Goal: Use online tool/utility: Utilize a website feature to perform a specific function

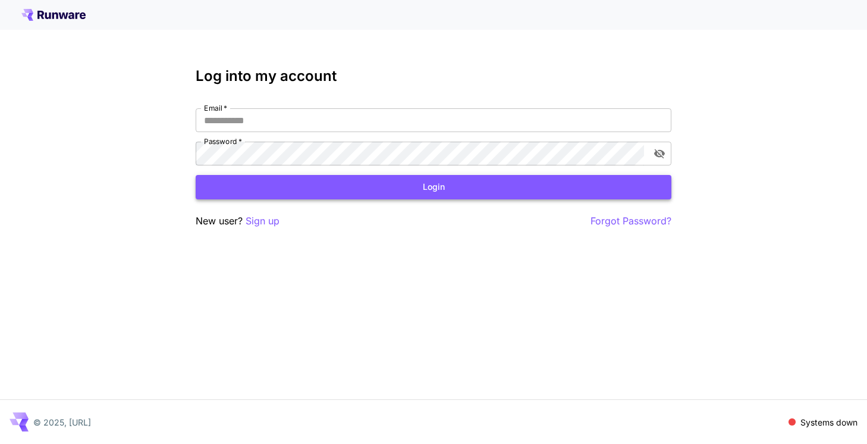
type input "**********"
click at [443, 191] on button "Login" at bounding box center [434, 187] width 476 height 24
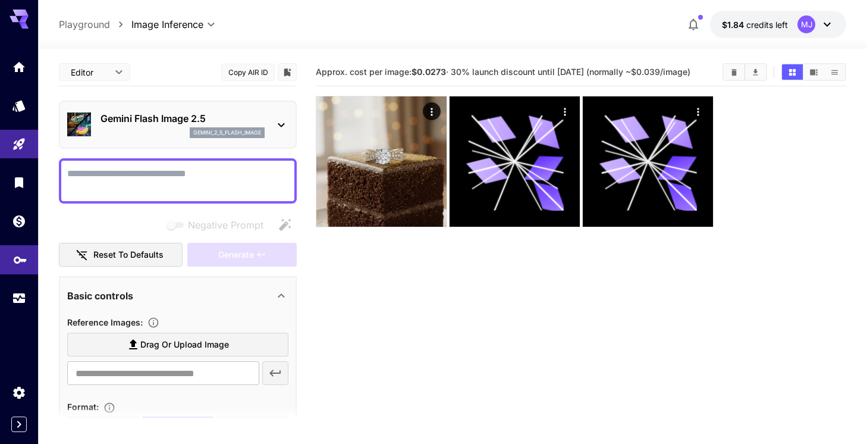
click at [23, 269] on link at bounding box center [19, 259] width 38 height 29
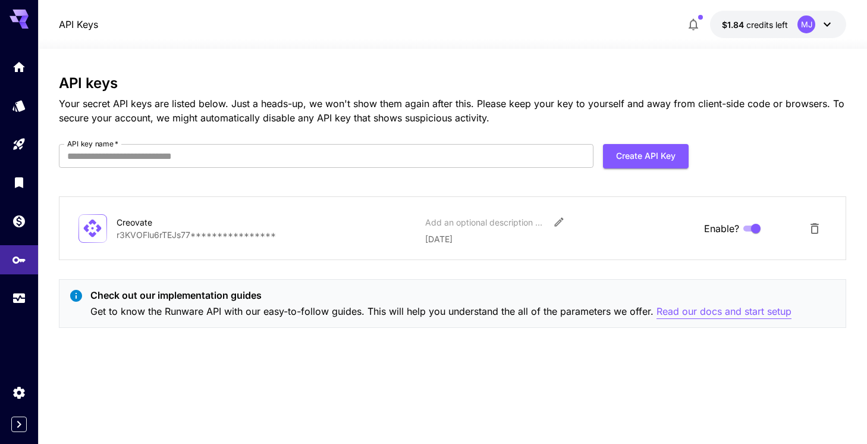
click at [694, 309] on p "Read our docs and start setup" at bounding box center [724, 311] width 135 height 15
click at [23, 109] on icon "Models" at bounding box center [20, 102] width 14 height 14
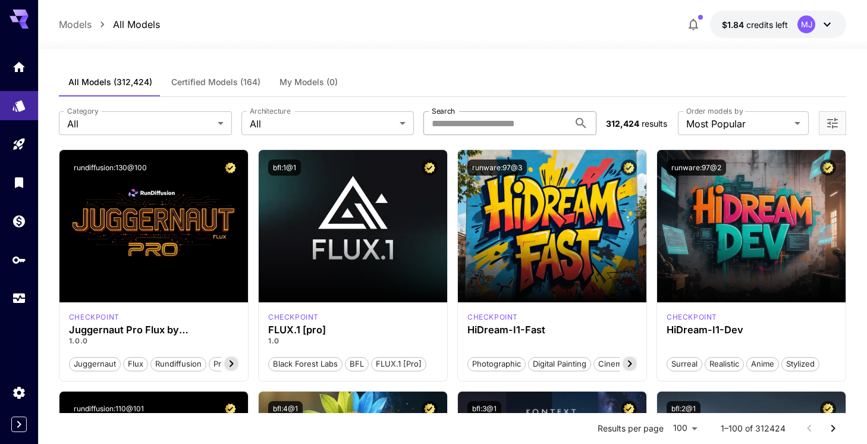
click at [447, 125] on input "Search" at bounding box center [497, 123] width 146 height 24
paste input "**********"
type input "**********"
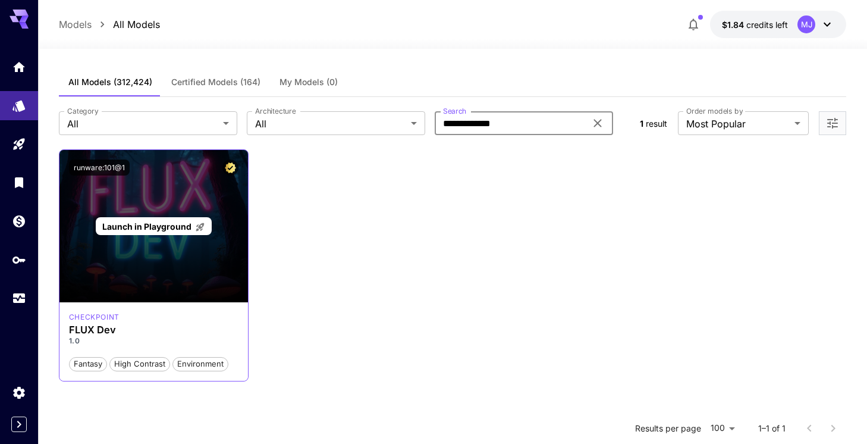
click at [137, 231] on p "Launch in Playground" at bounding box center [153, 226] width 103 height 12
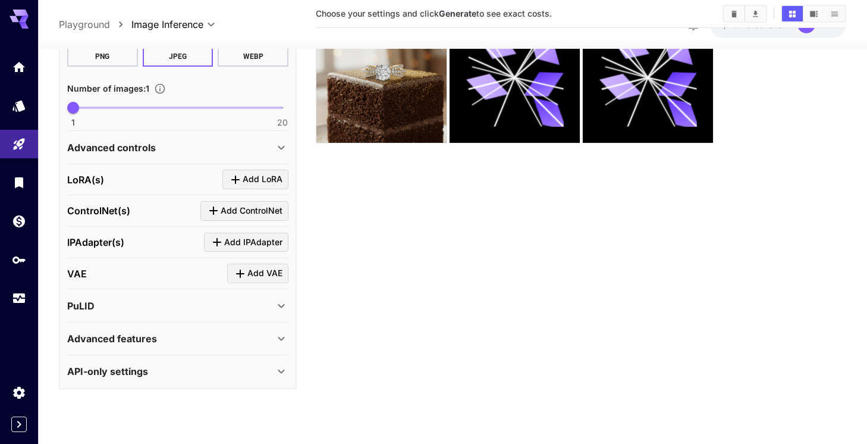
scroll to position [94, 0]
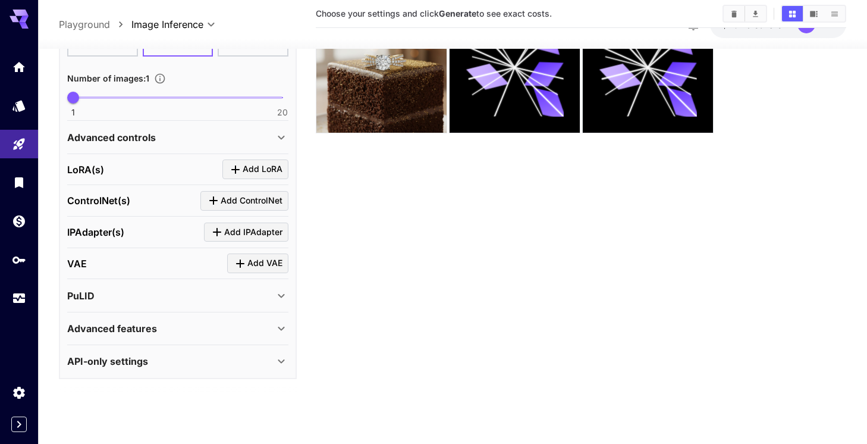
type textarea "*****"
click at [168, 337] on div "Advanced features" at bounding box center [177, 328] width 221 height 29
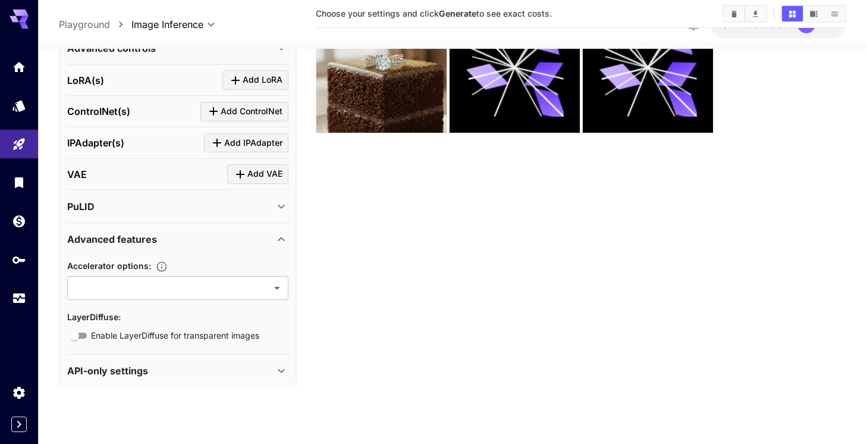
scroll to position [448, 0]
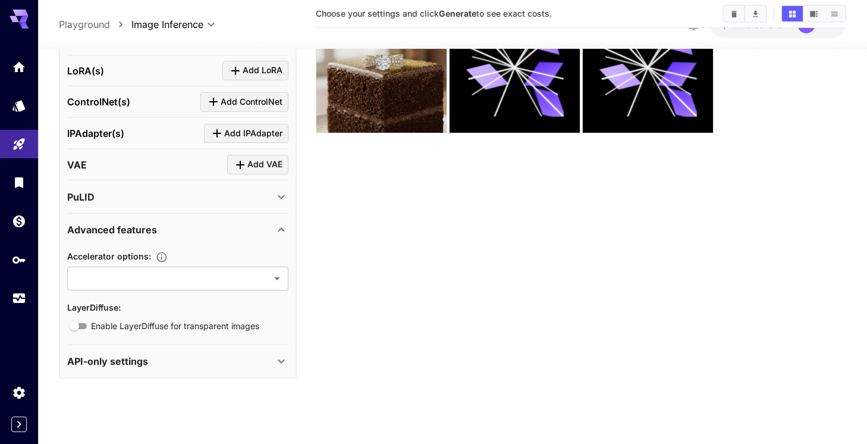
click at [200, 231] on div "Advanced features" at bounding box center [170, 229] width 207 height 14
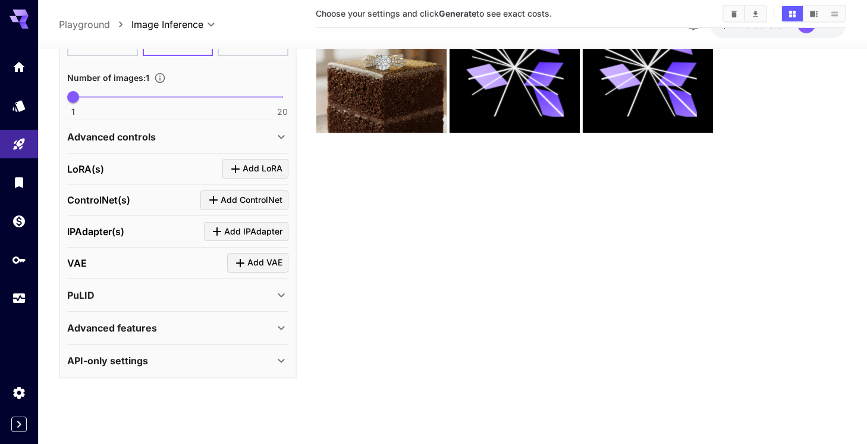
scroll to position [349, 0]
click at [168, 361] on div "API-only settings" at bounding box center [170, 361] width 207 height 14
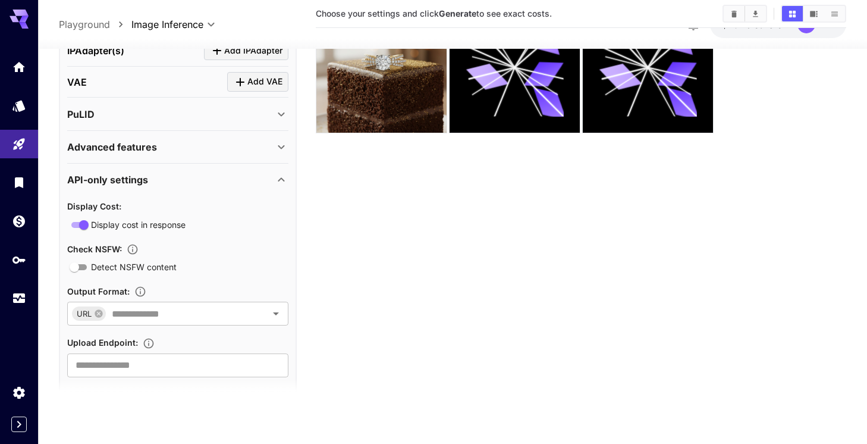
scroll to position [551, 0]
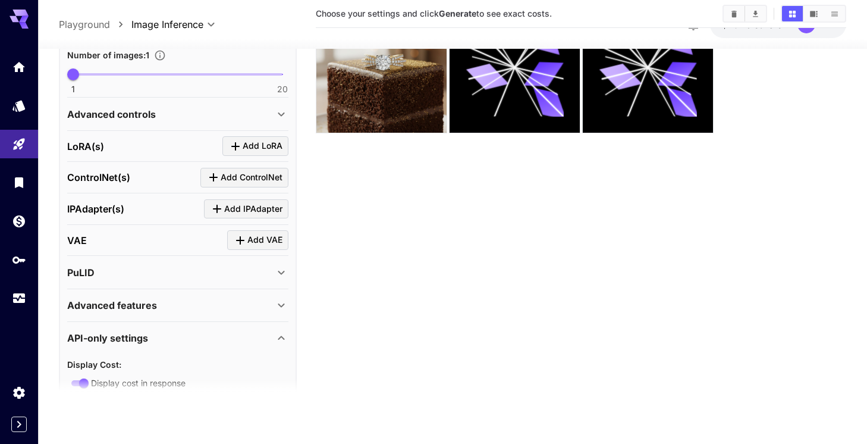
click at [174, 341] on div "API-only settings" at bounding box center [170, 338] width 207 height 14
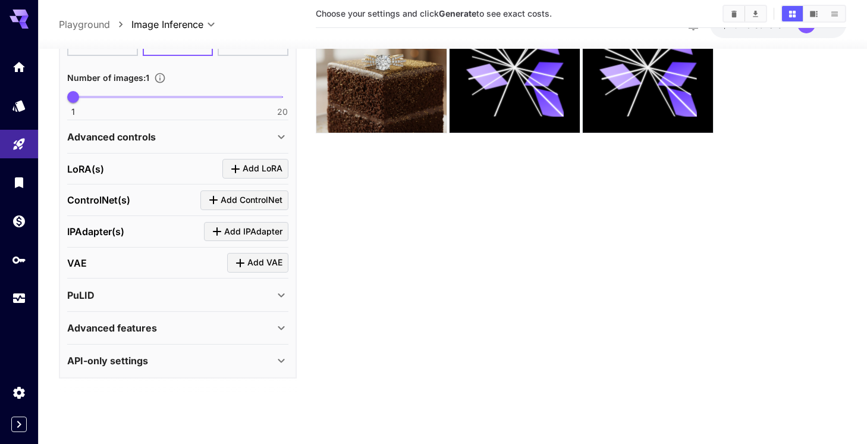
scroll to position [349, 0]
click at [180, 301] on div "PuLID" at bounding box center [170, 296] width 207 height 14
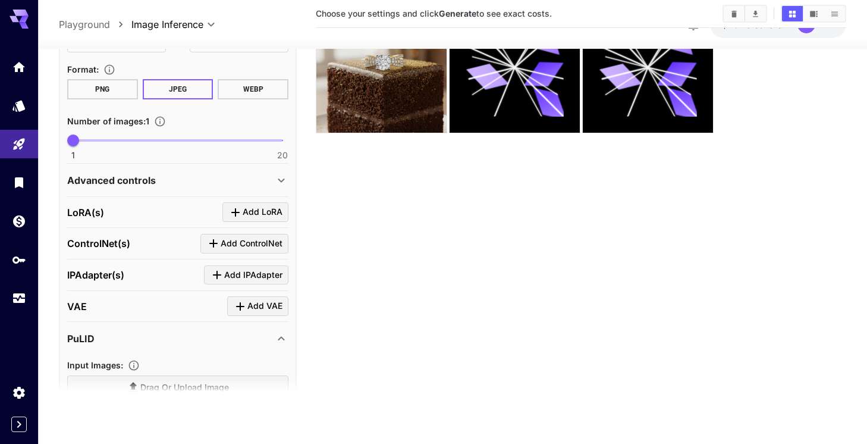
scroll to position [308, 0]
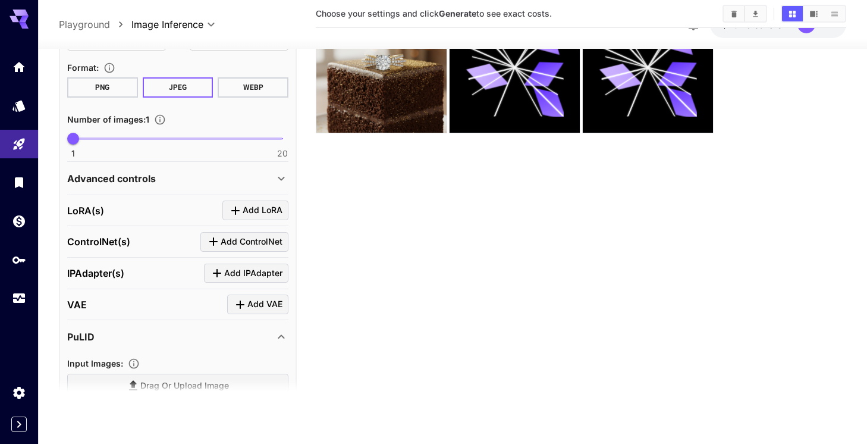
click at [278, 334] on icon at bounding box center [281, 337] width 14 height 14
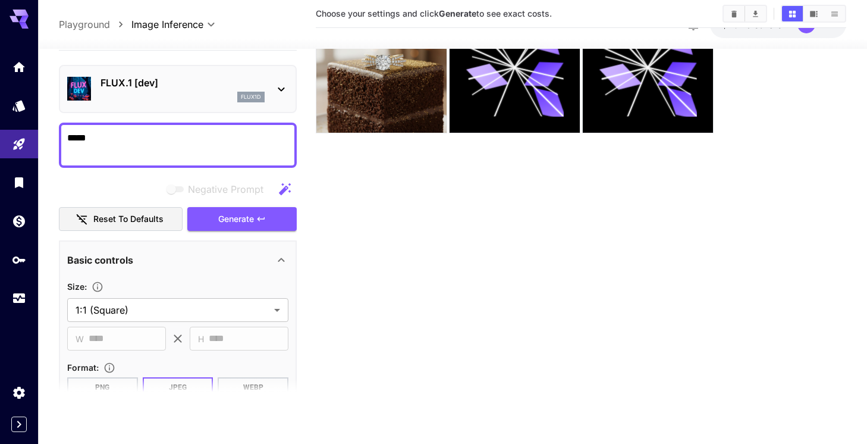
scroll to position [0, 0]
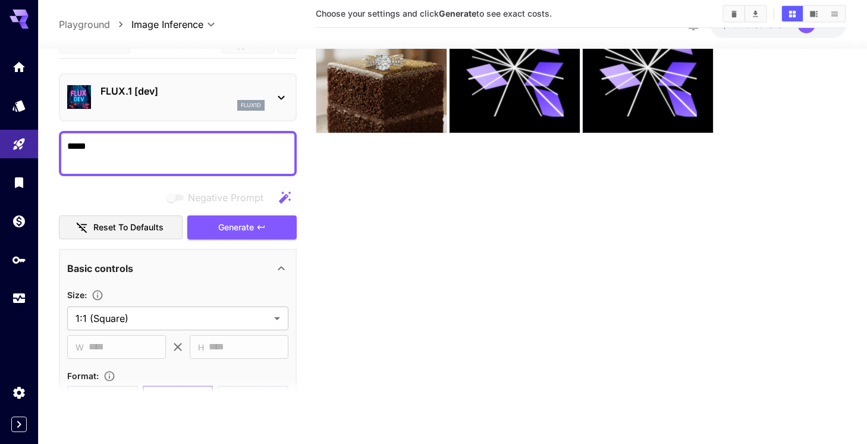
click at [286, 98] on icon at bounding box center [281, 97] width 14 height 14
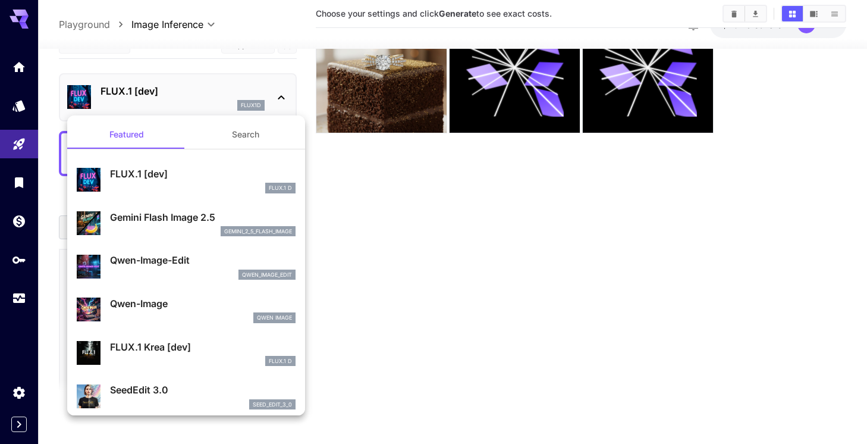
click at [219, 259] on p "Qwen-Image-Edit" at bounding box center [203, 260] width 186 height 14
type input "*"
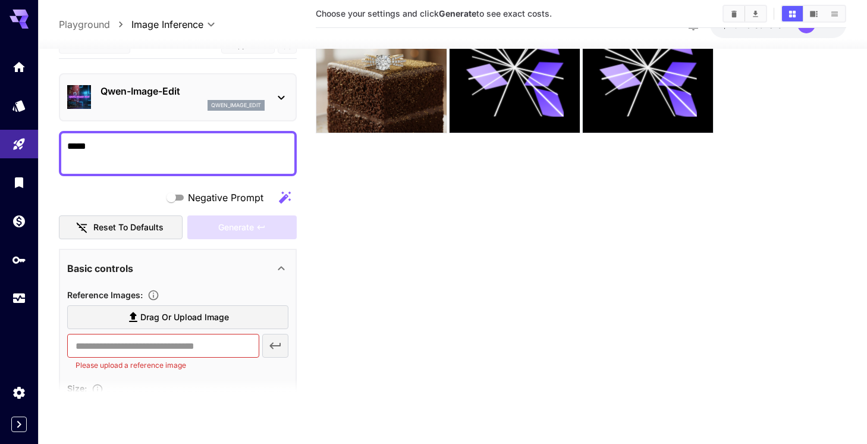
click at [275, 263] on icon at bounding box center [281, 268] width 14 height 14
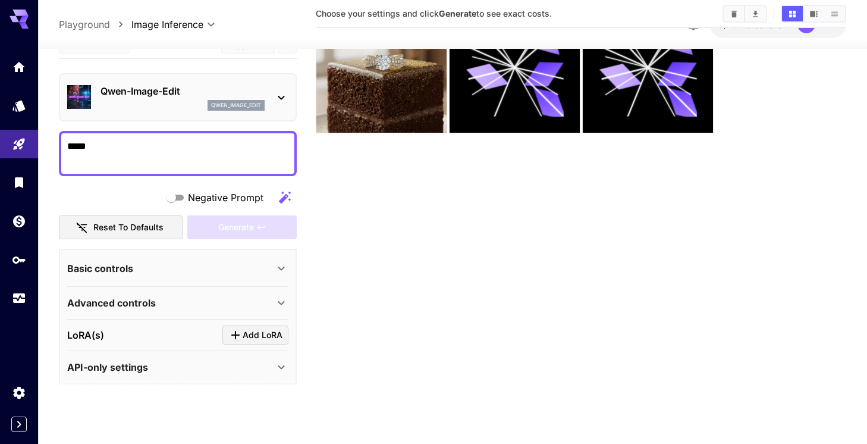
click at [275, 263] on icon at bounding box center [281, 268] width 14 height 14
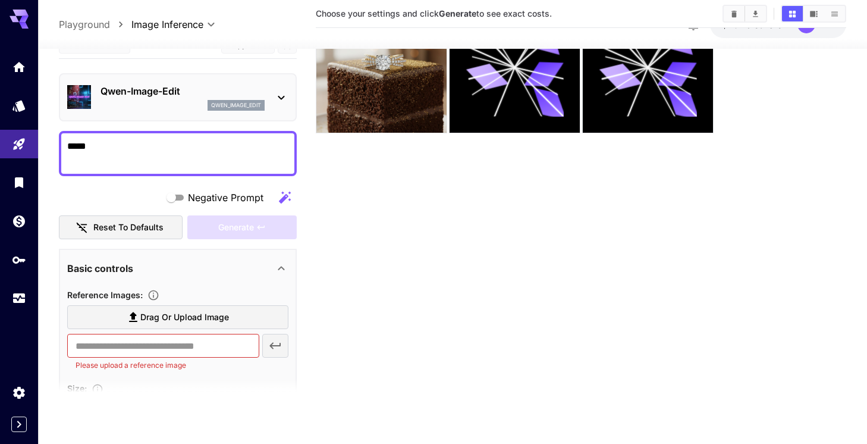
click at [281, 99] on icon at bounding box center [281, 97] width 14 height 14
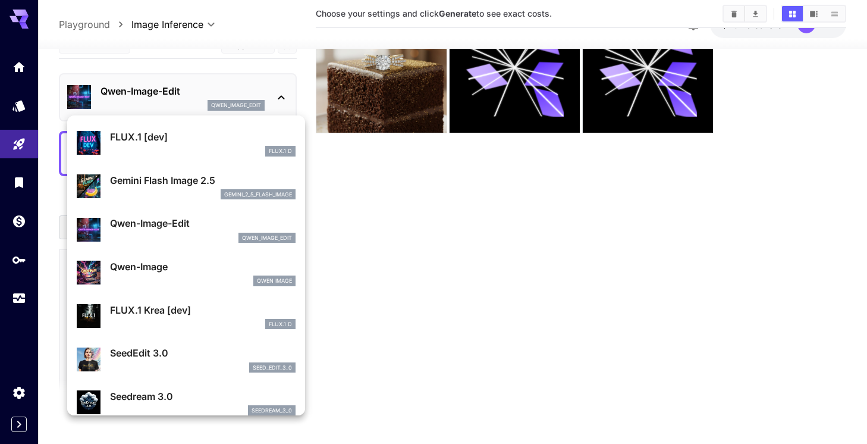
scroll to position [43, 0]
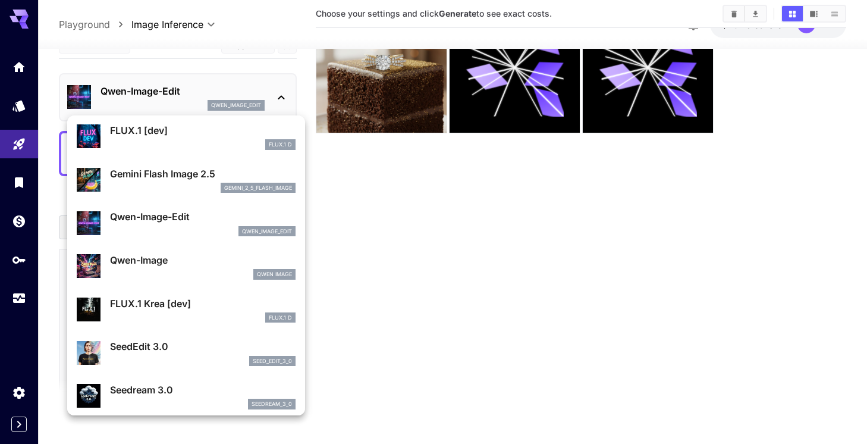
click at [218, 302] on p "FLUX.1 Krea [dev]" at bounding box center [203, 303] width 186 height 14
type input "**"
type input "***"
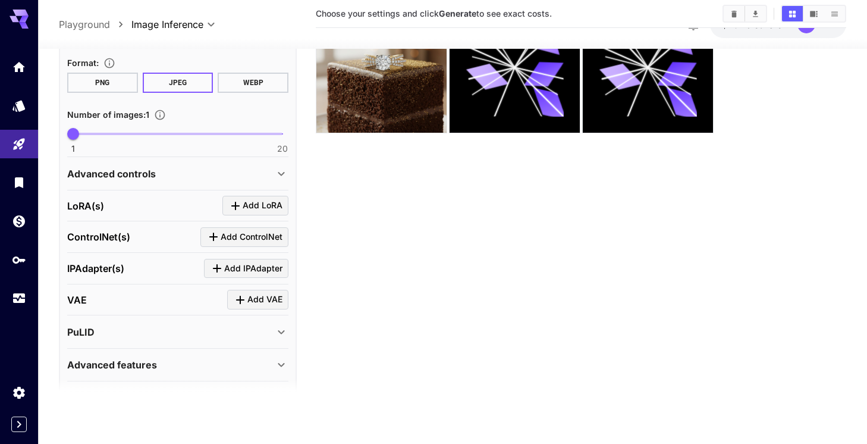
scroll to position [329, 0]
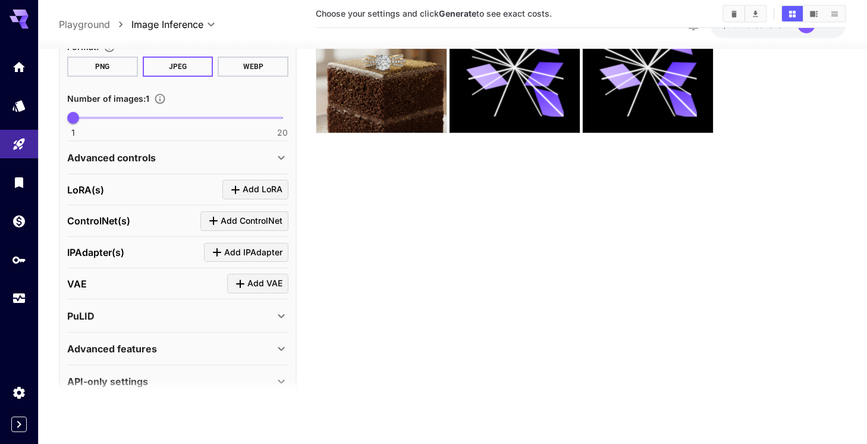
click at [222, 311] on div "PuLID" at bounding box center [170, 316] width 207 height 14
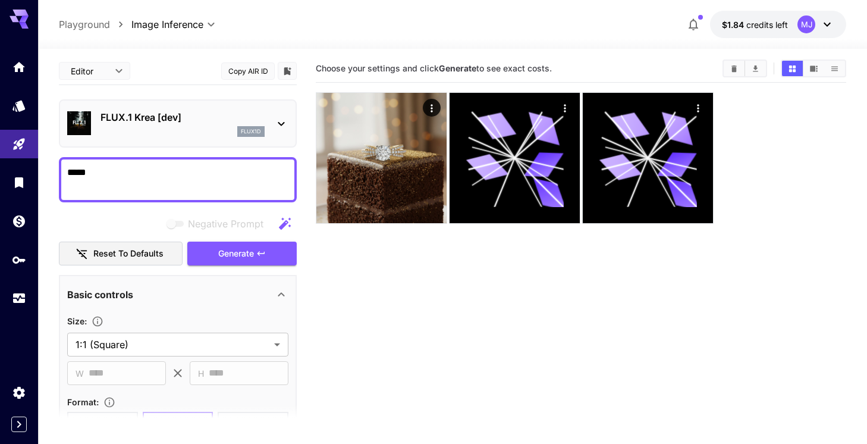
scroll to position [0, 0]
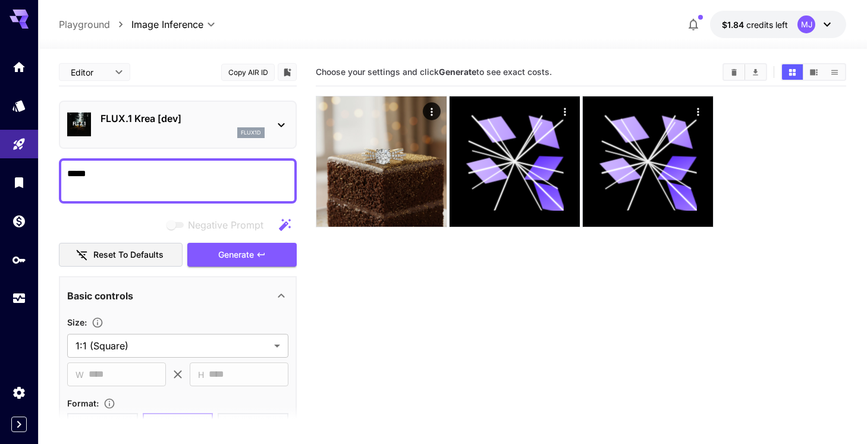
drag, startPoint x: 102, startPoint y: 176, endPoint x: 57, endPoint y: 166, distance: 45.7
click at [57, 166] on section "**********" at bounding box center [452, 293] width 829 height 489
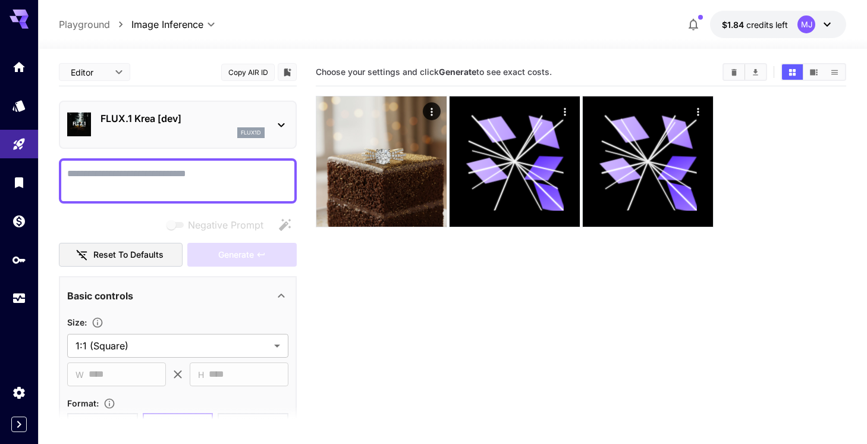
click at [827, 27] on icon at bounding box center [827, 24] width 14 height 14
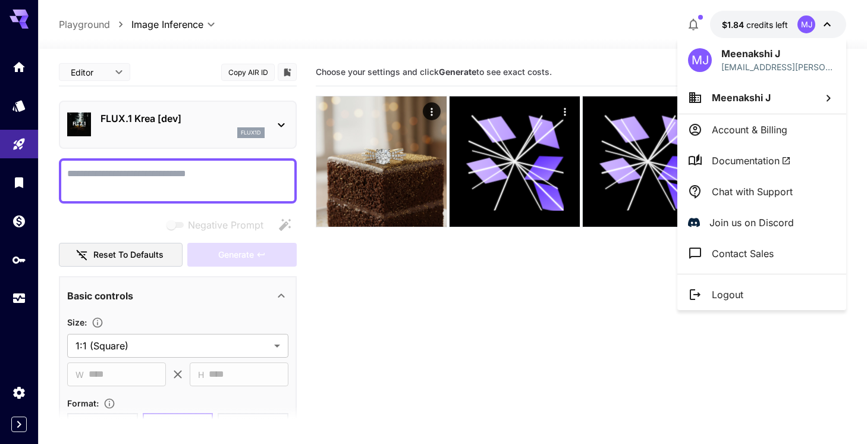
click at [786, 190] on p "Chat with Support" at bounding box center [752, 191] width 81 height 14
